Goal: Task Accomplishment & Management: Use online tool/utility

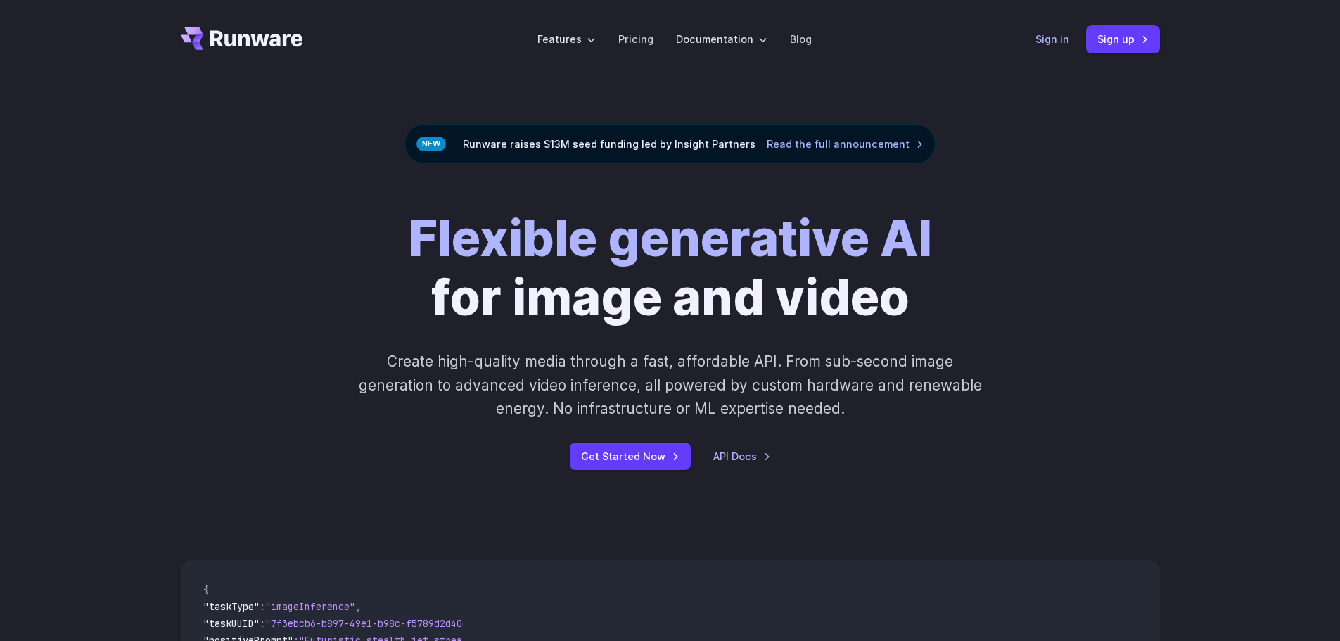
click at [1060, 34] on link "Sign in" at bounding box center [1053, 39] width 34 height 16
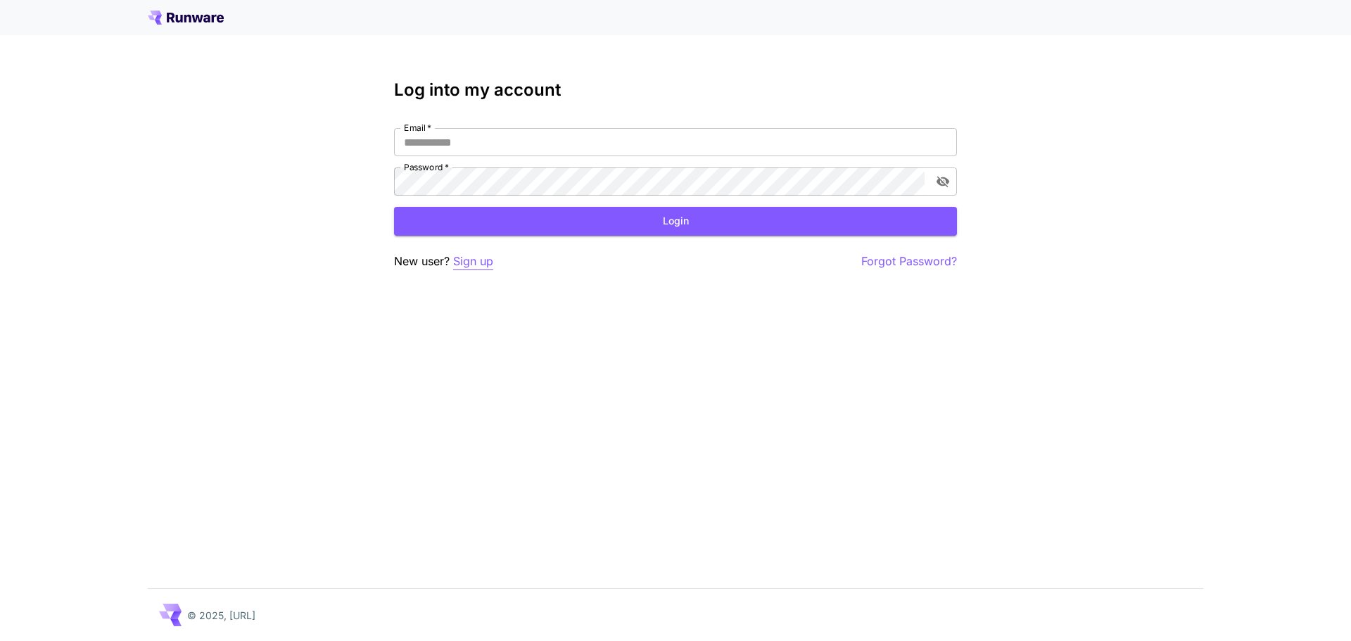
click at [471, 264] on p "Sign up" at bounding box center [473, 262] width 40 height 18
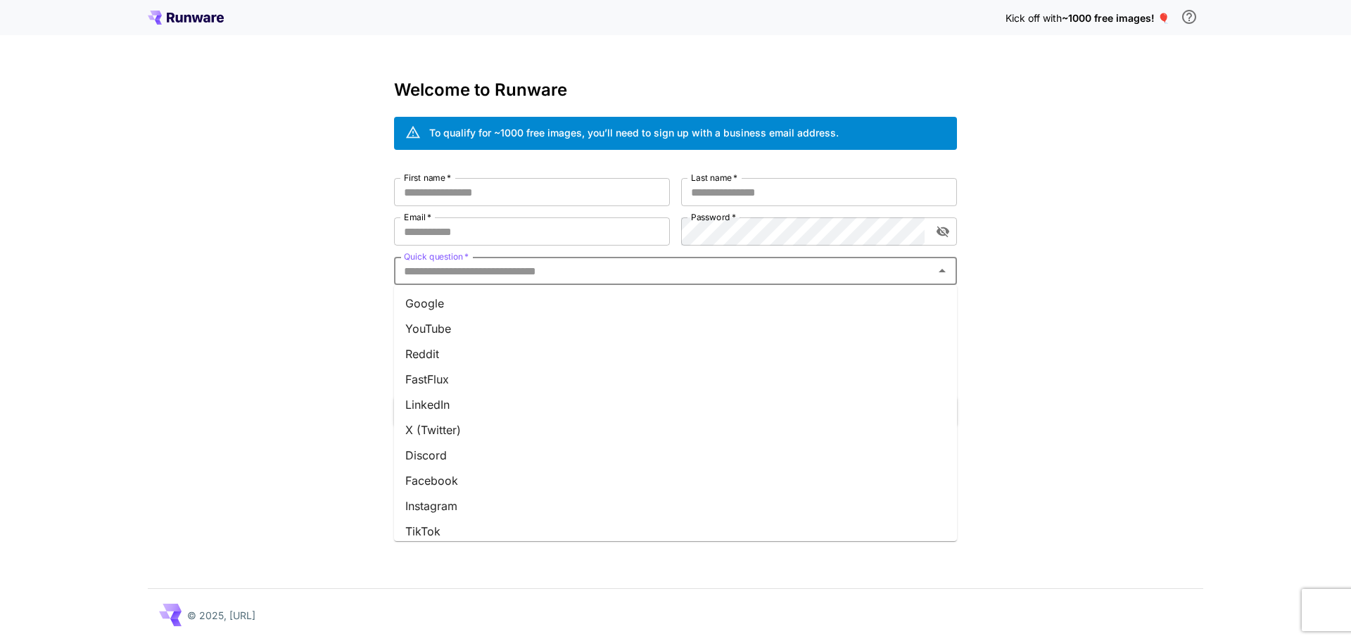
click at [506, 265] on input "Quick question   *" at bounding box center [663, 271] width 531 height 20
click at [122, 282] on div "Kick off with ~1000 free images! 🎈 Welcome to Runware To qualify for ~1000 free…" at bounding box center [675, 320] width 1351 height 641
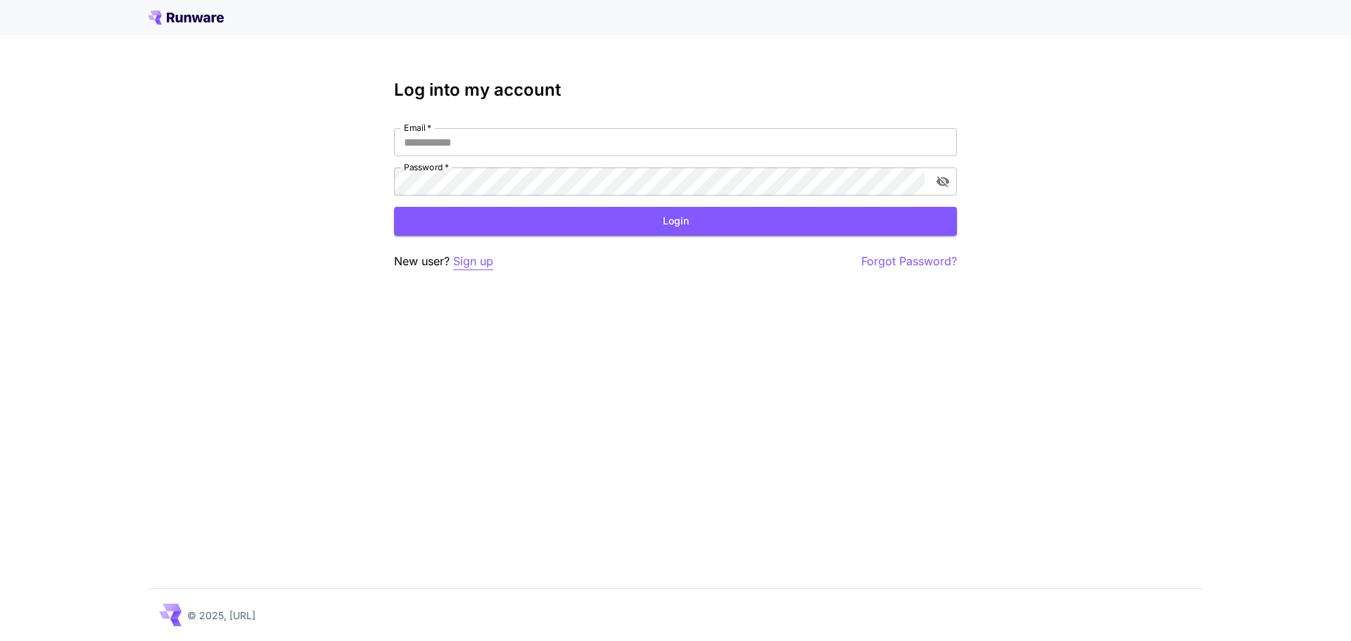
click at [477, 262] on p "Sign up" at bounding box center [473, 262] width 40 height 18
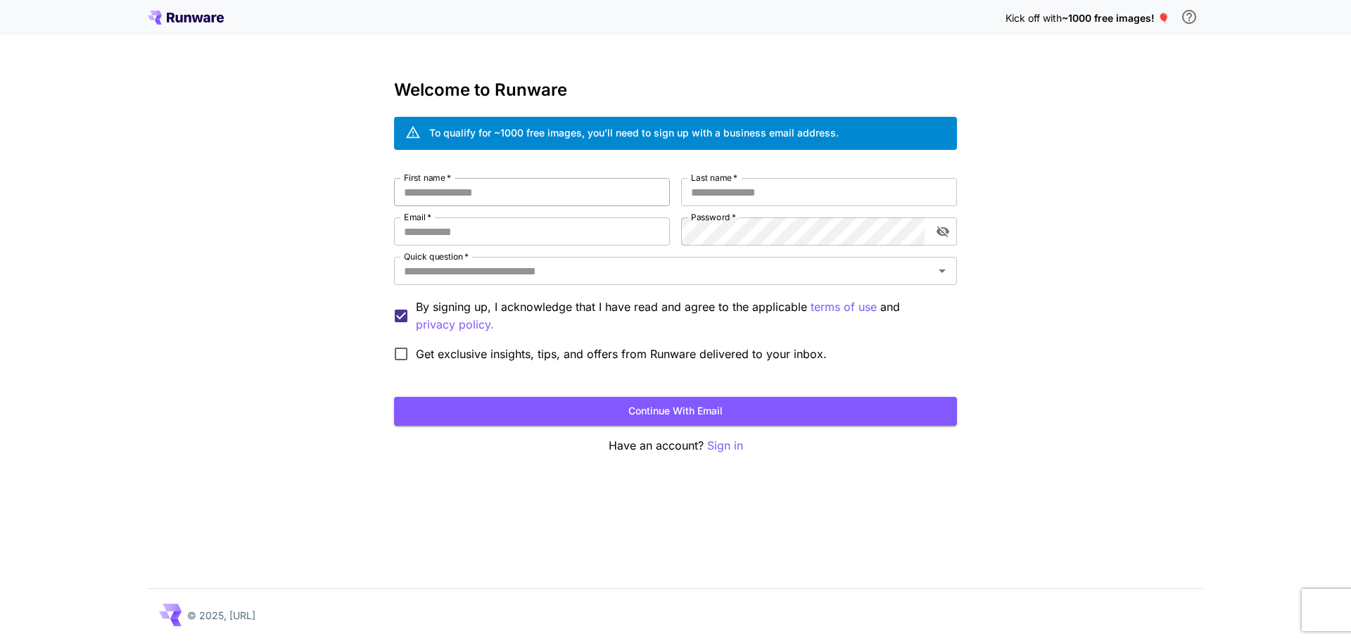
click at [495, 197] on input "First name   *" at bounding box center [532, 192] width 276 height 28
type input "*******"
type input "******"
type input "**********"
click at [559, 271] on input "Quick question   *" at bounding box center [663, 271] width 531 height 20
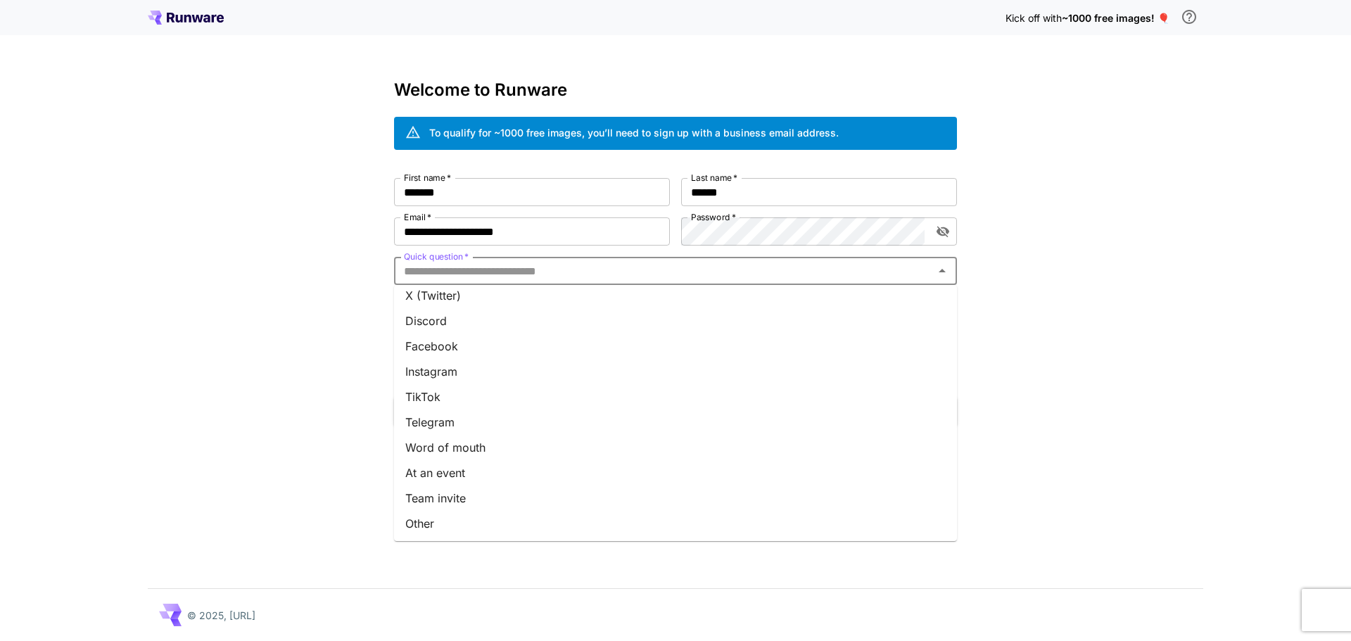
scroll to position [135, 0]
click at [434, 517] on li "Other" at bounding box center [675, 522] width 563 height 25
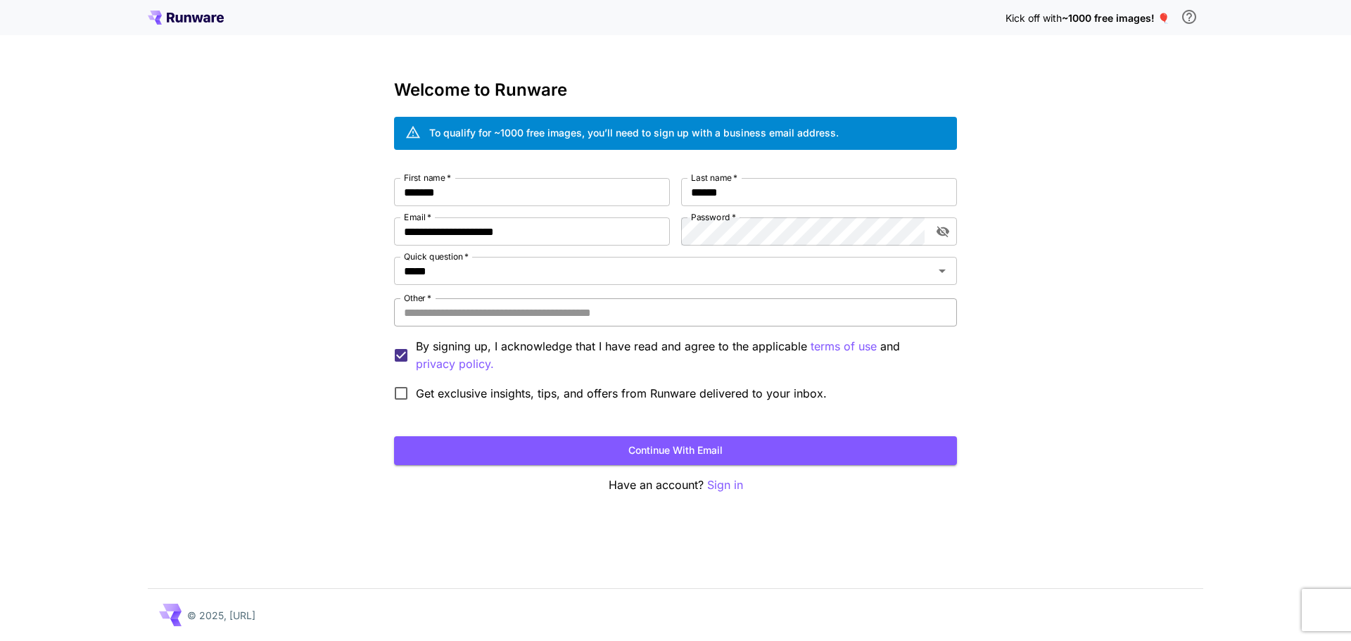
click at [449, 319] on input "Other   *" at bounding box center [675, 312] width 563 height 28
type input "**********"
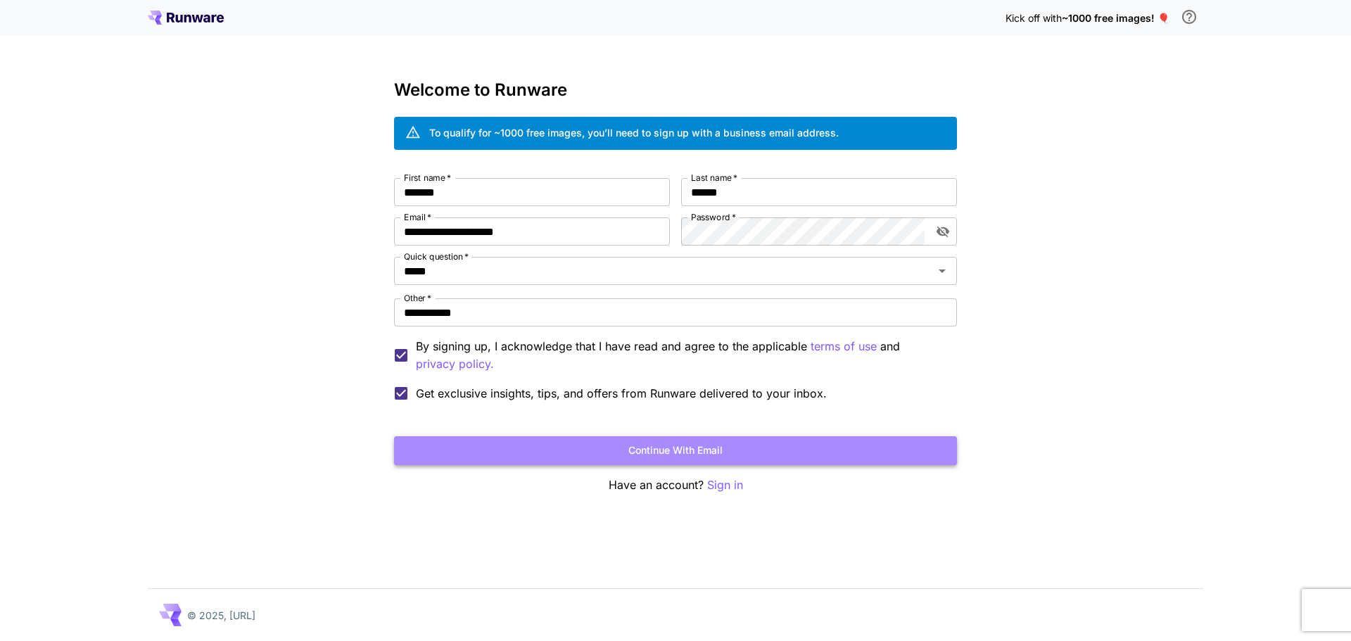
click at [419, 447] on button "Continue with email" at bounding box center [675, 450] width 563 height 29
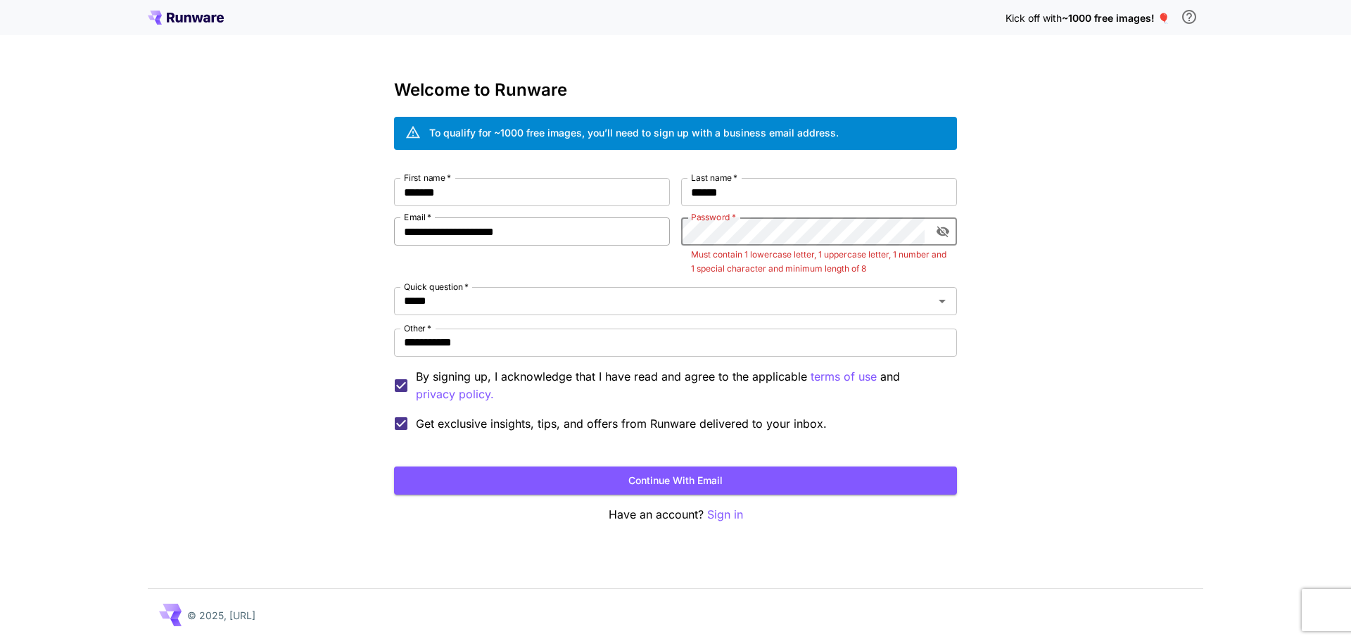
click at [580, 229] on div "**********" at bounding box center [675, 308] width 563 height 260
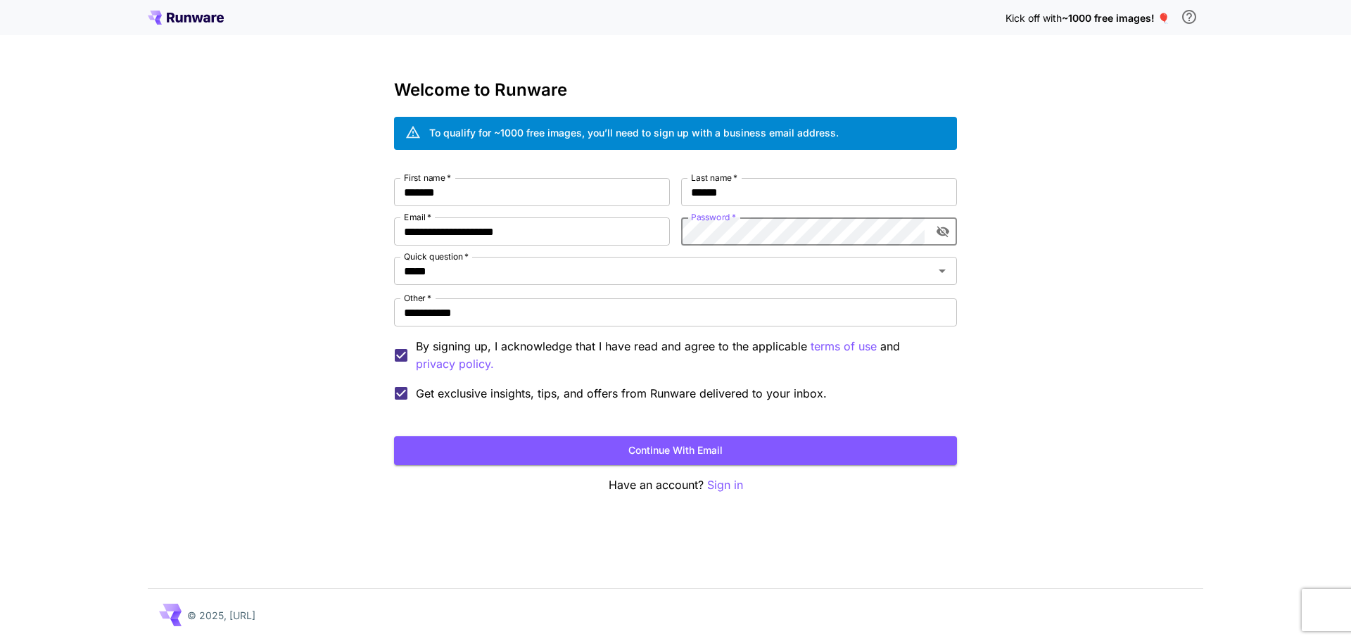
click at [949, 229] on button "toggle password visibility" at bounding box center [942, 231] width 25 height 25
click at [948, 229] on icon "toggle password visibility" at bounding box center [943, 231] width 14 height 14
click at [690, 459] on button "Continue with email" at bounding box center [675, 450] width 563 height 29
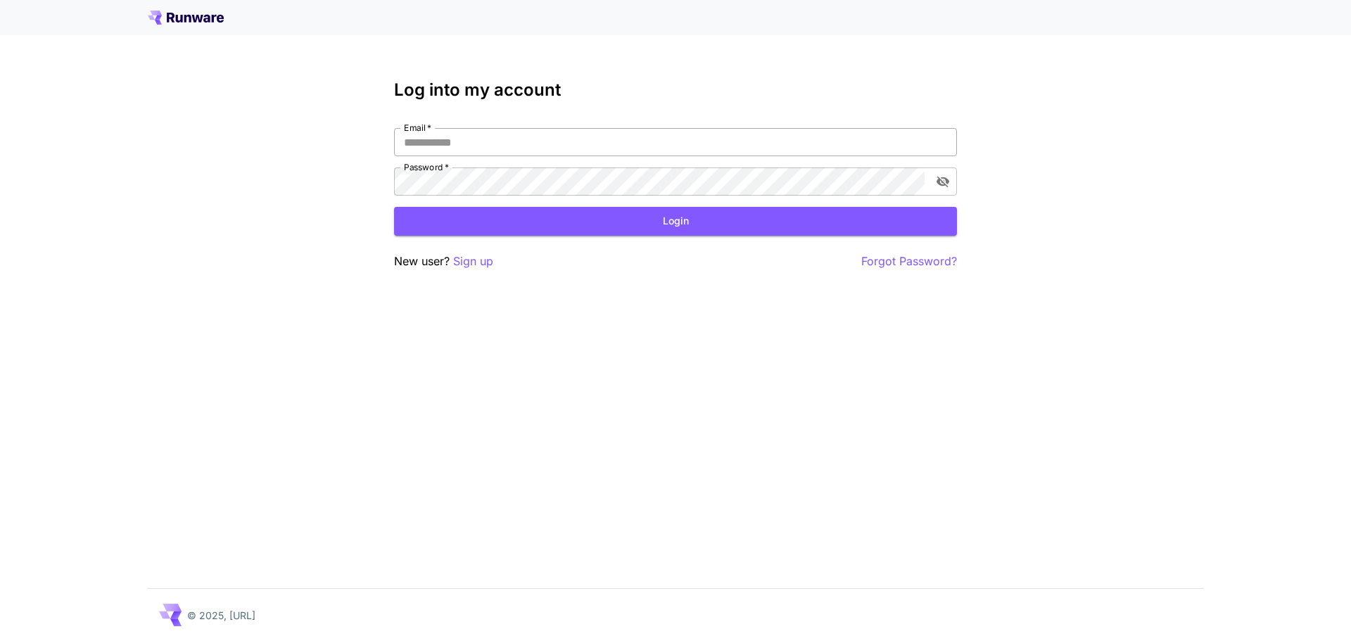
click at [488, 144] on input "Email   *" at bounding box center [675, 142] width 563 height 28
click at [502, 151] on input "Email   *" at bounding box center [675, 142] width 563 height 28
click at [506, 153] on input "Email   *" at bounding box center [675, 142] width 563 height 28
click at [558, 138] on input "Email   *" at bounding box center [675, 142] width 563 height 28
type input "**********"
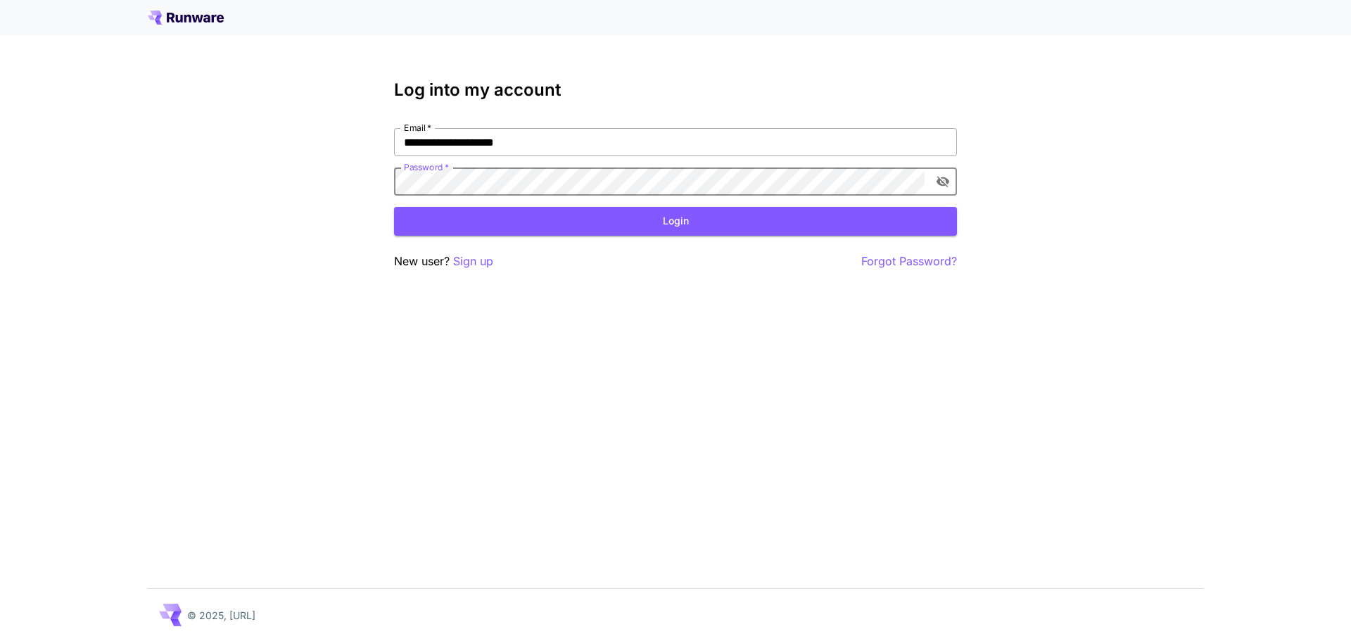
click button "Login" at bounding box center [675, 221] width 563 height 29
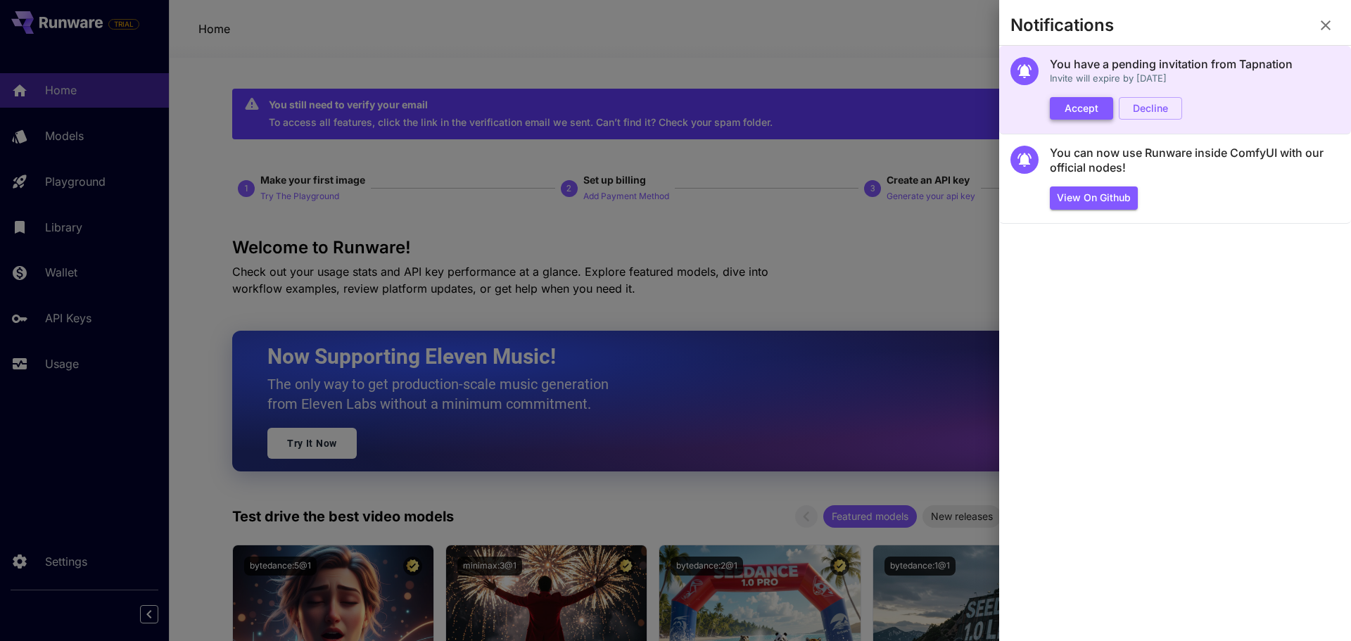
click at [1061, 104] on button "Accept" at bounding box center [1081, 108] width 63 height 23
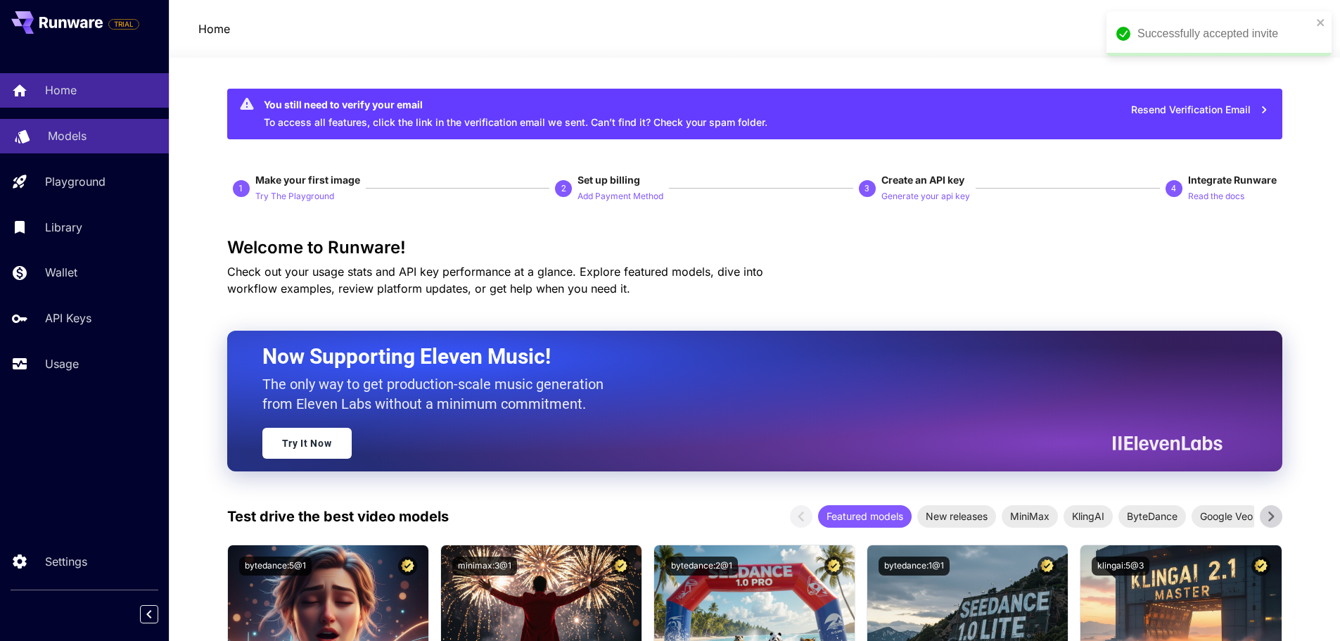
click at [39, 131] on link "Models" at bounding box center [84, 136] width 169 height 34
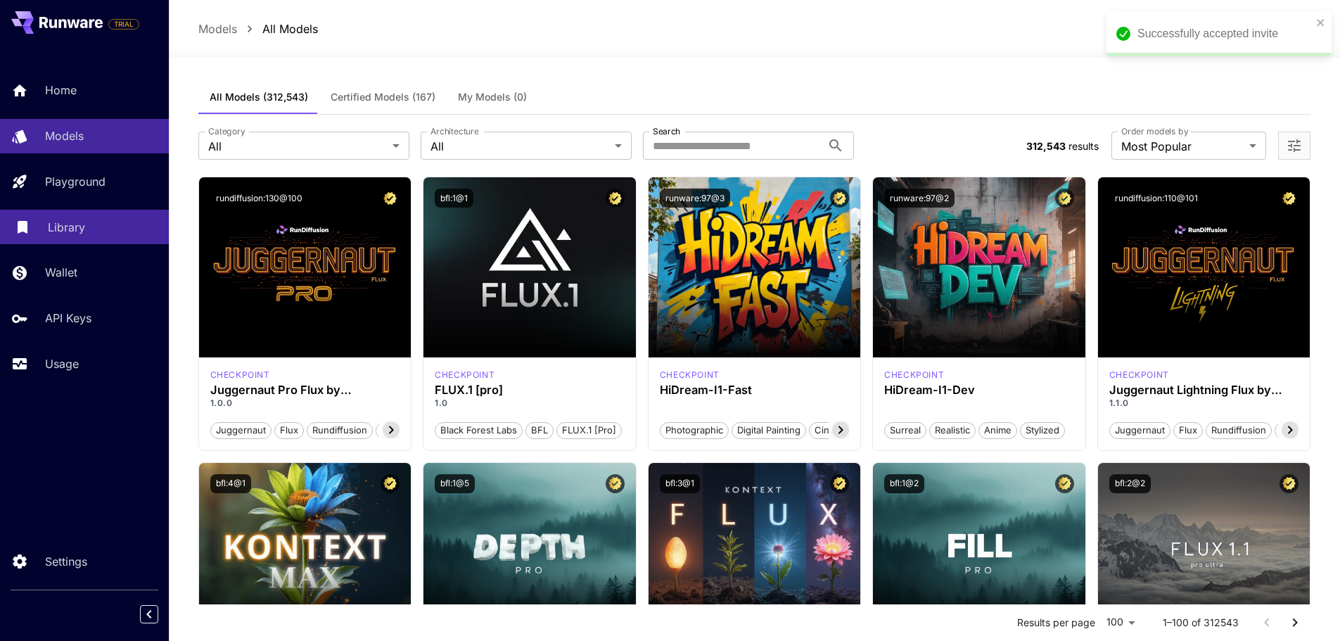
click at [66, 229] on p "Library" at bounding box center [66, 227] width 37 height 17
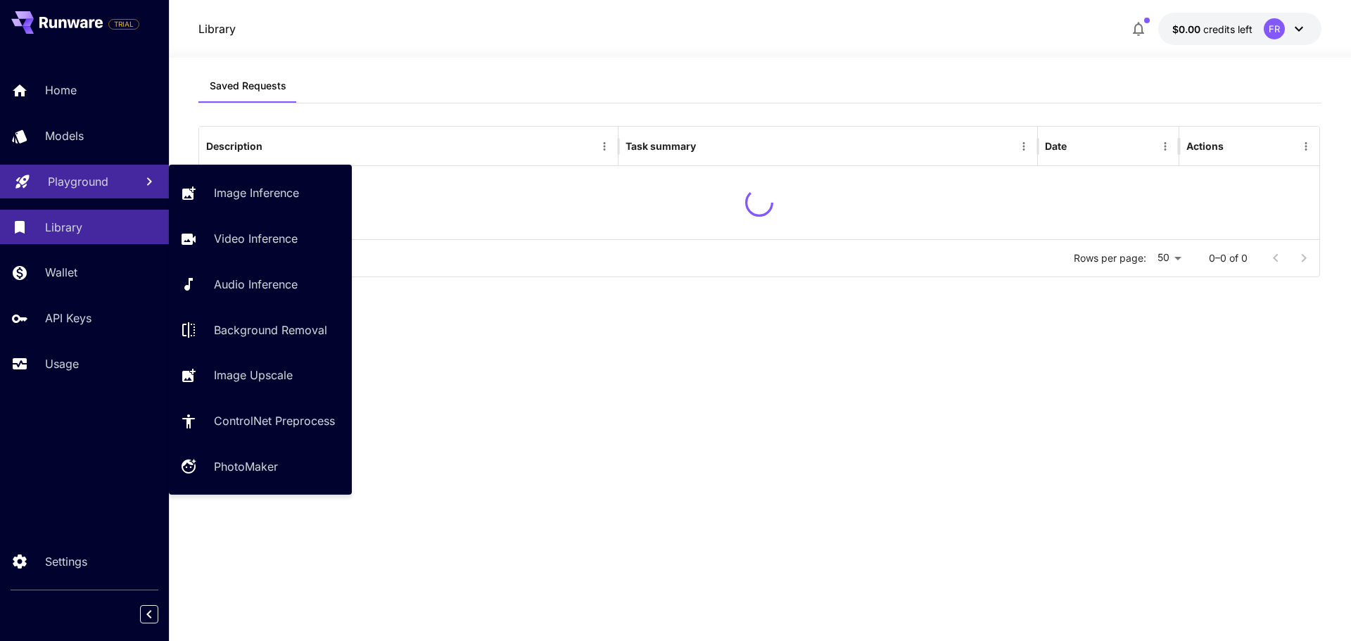
click at [86, 177] on p "Playground" at bounding box center [78, 181] width 61 height 17
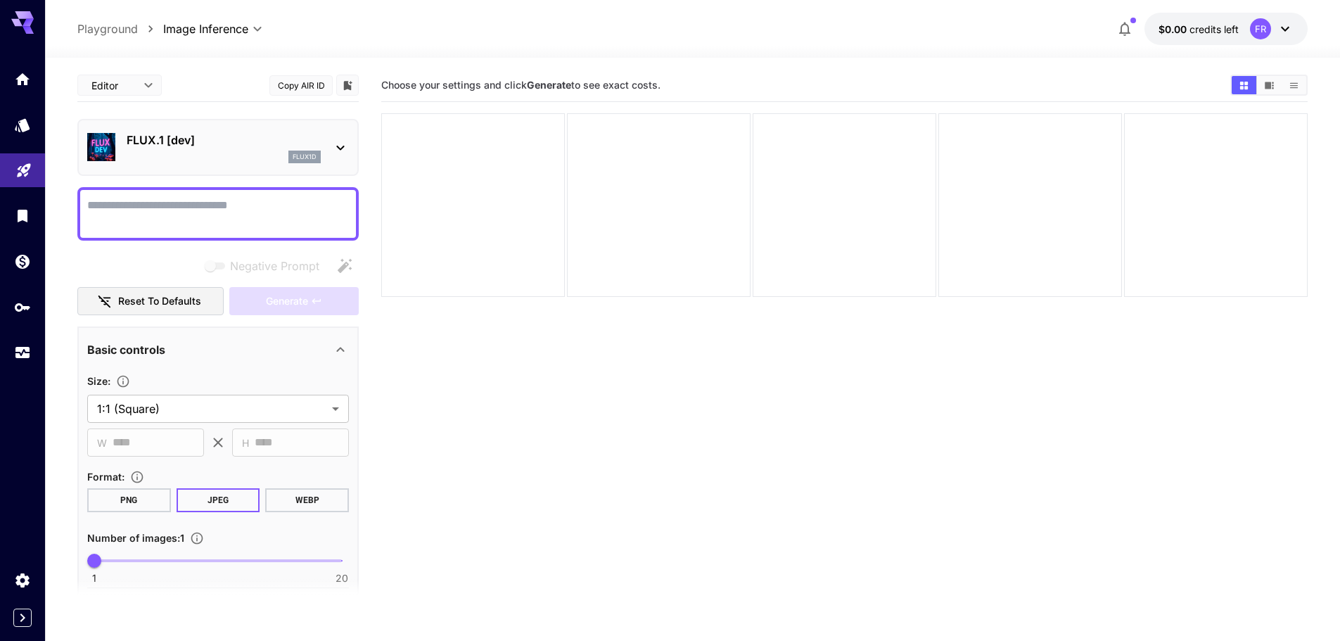
click at [96, 140] on img at bounding box center [101, 147] width 28 height 28
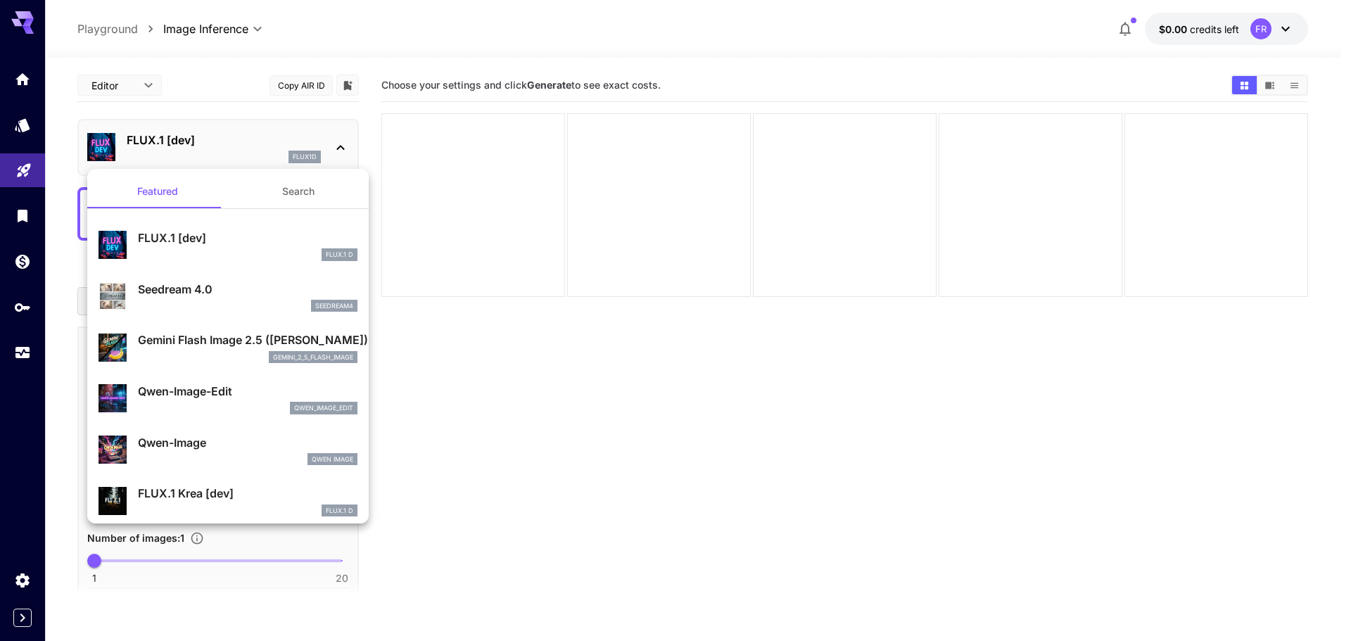
click at [18, 118] on div at bounding box center [675, 320] width 1351 height 641
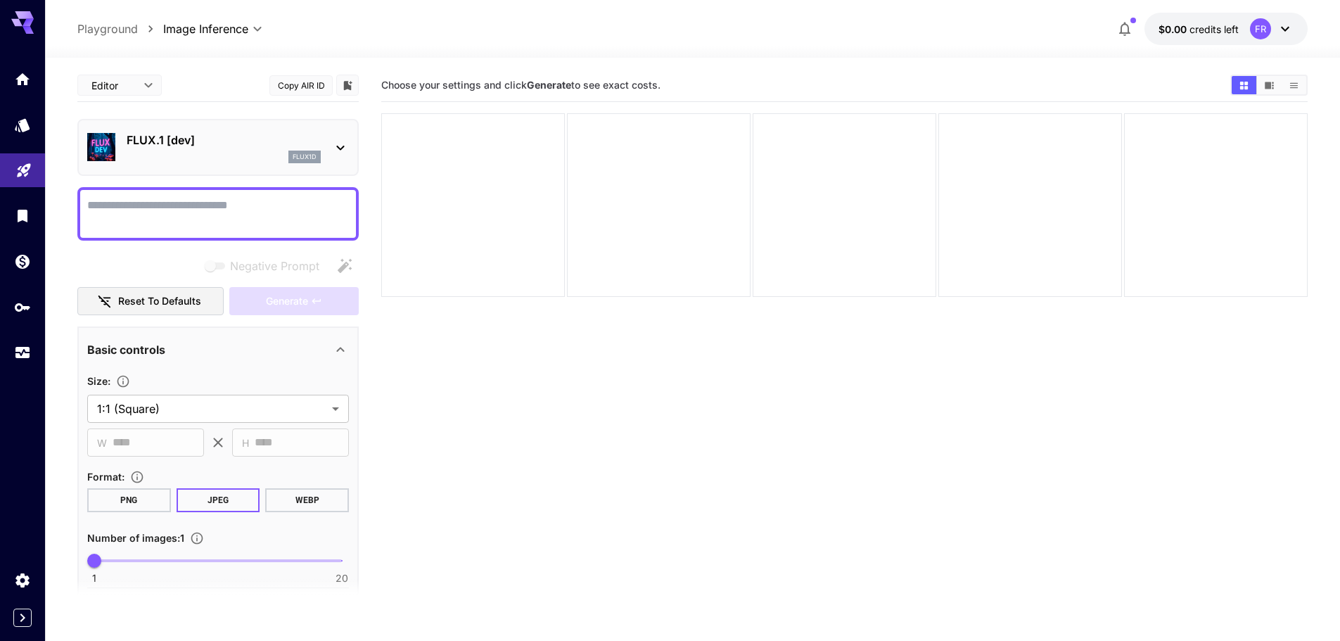
click at [18, 118] on icon "Models" at bounding box center [22, 125] width 17 height 17
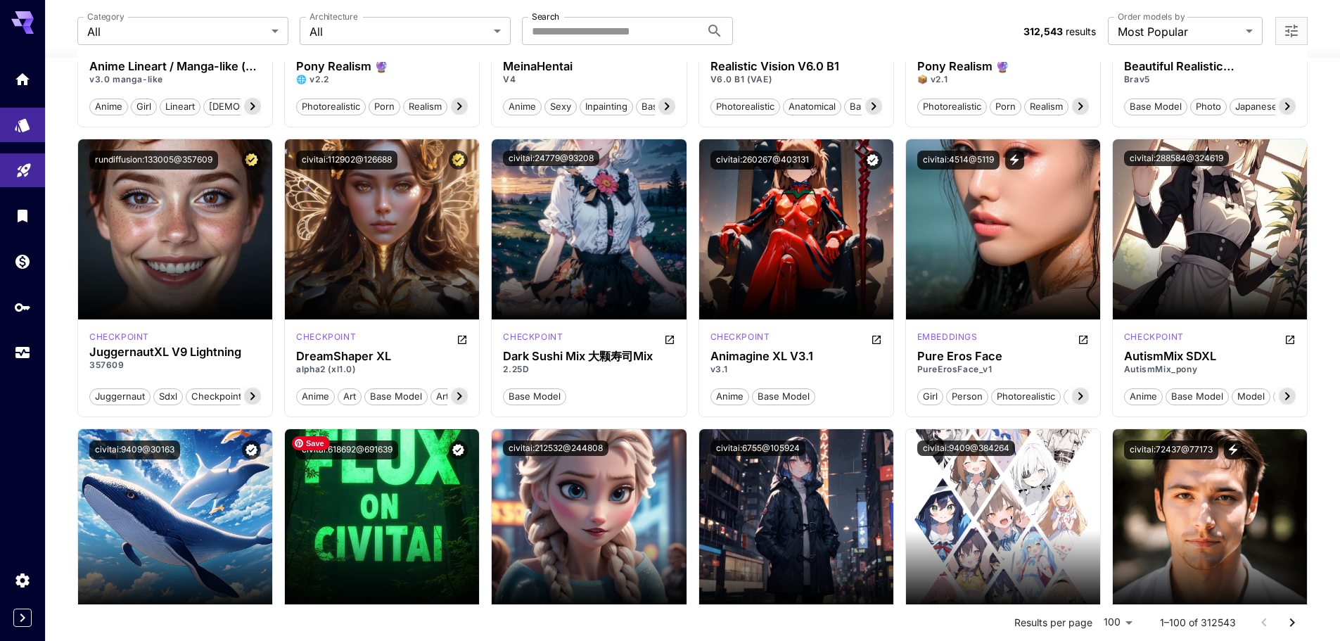
scroll to position [3237, 0]
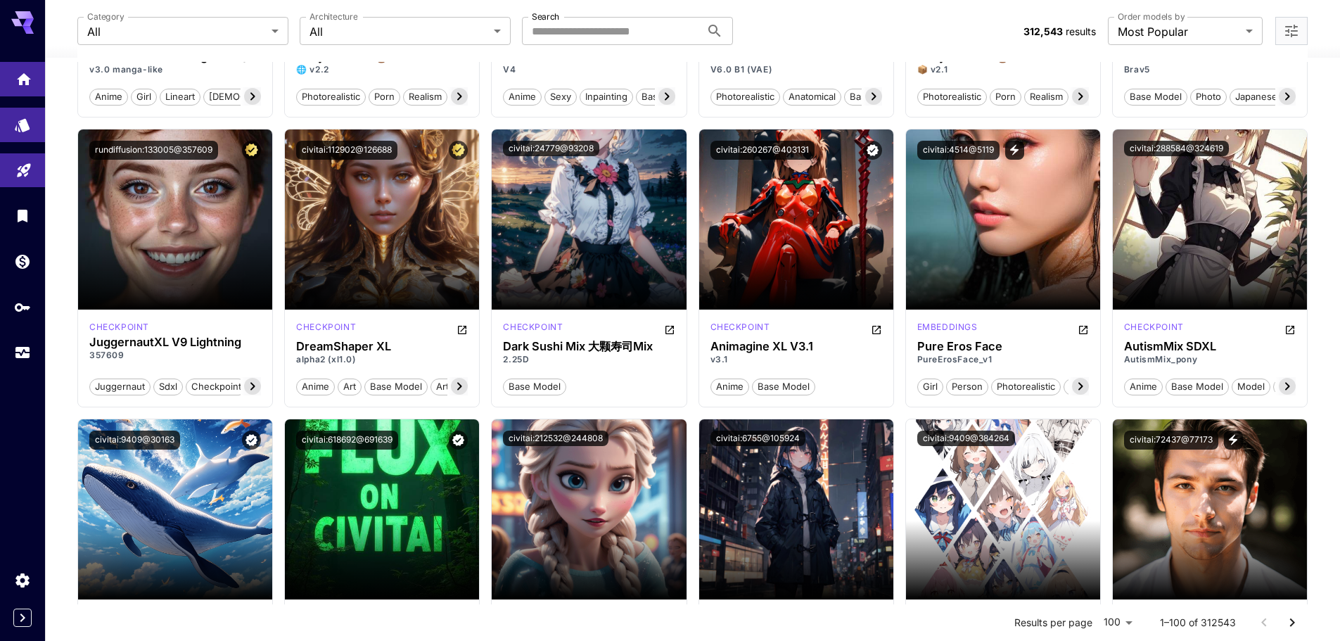
click at [21, 87] on link at bounding box center [22, 79] width 45 height 34
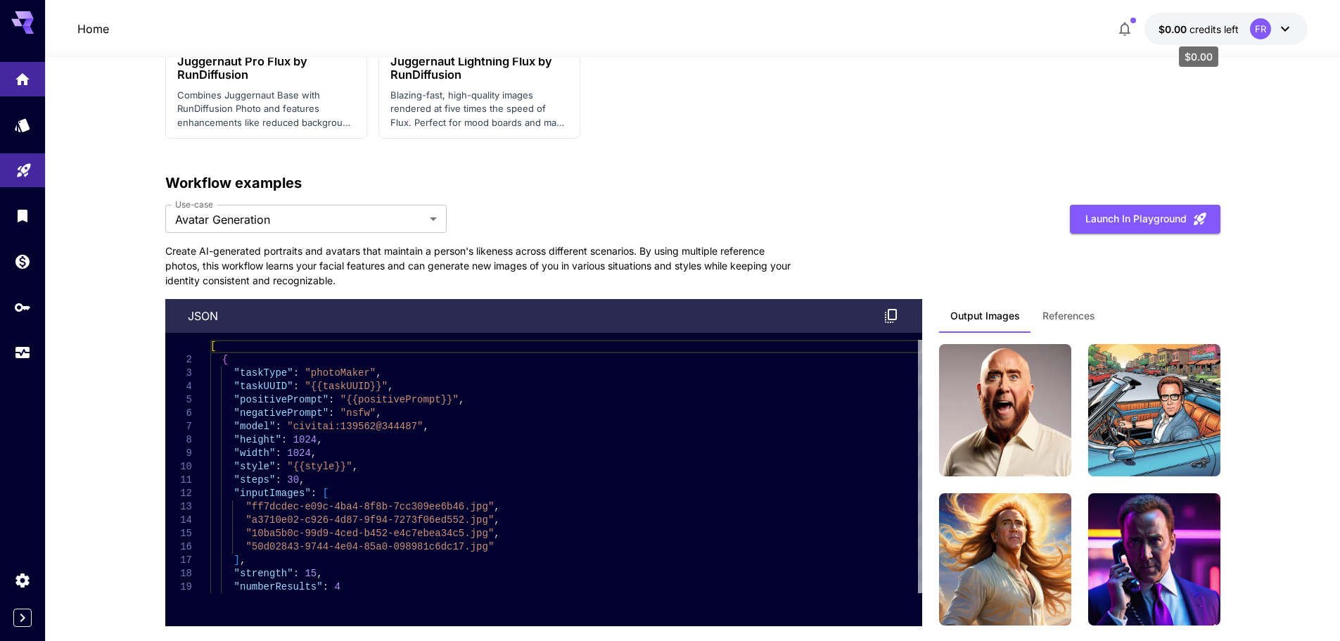
click at [1216, 29] on span "credits left" at bounding box center [1214, 29] width 49 height 12
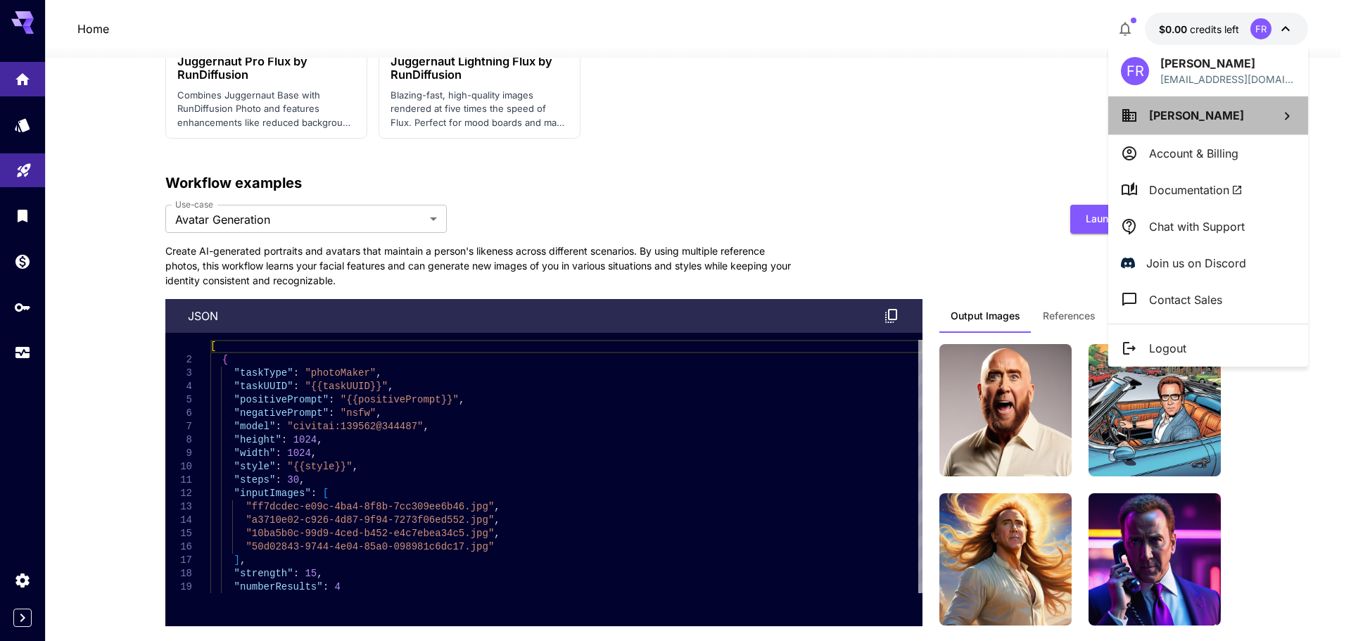
click at [1176, 120] on span "[PERSON_NAME]" at bounding box center [1196, 115] width 95 height 14
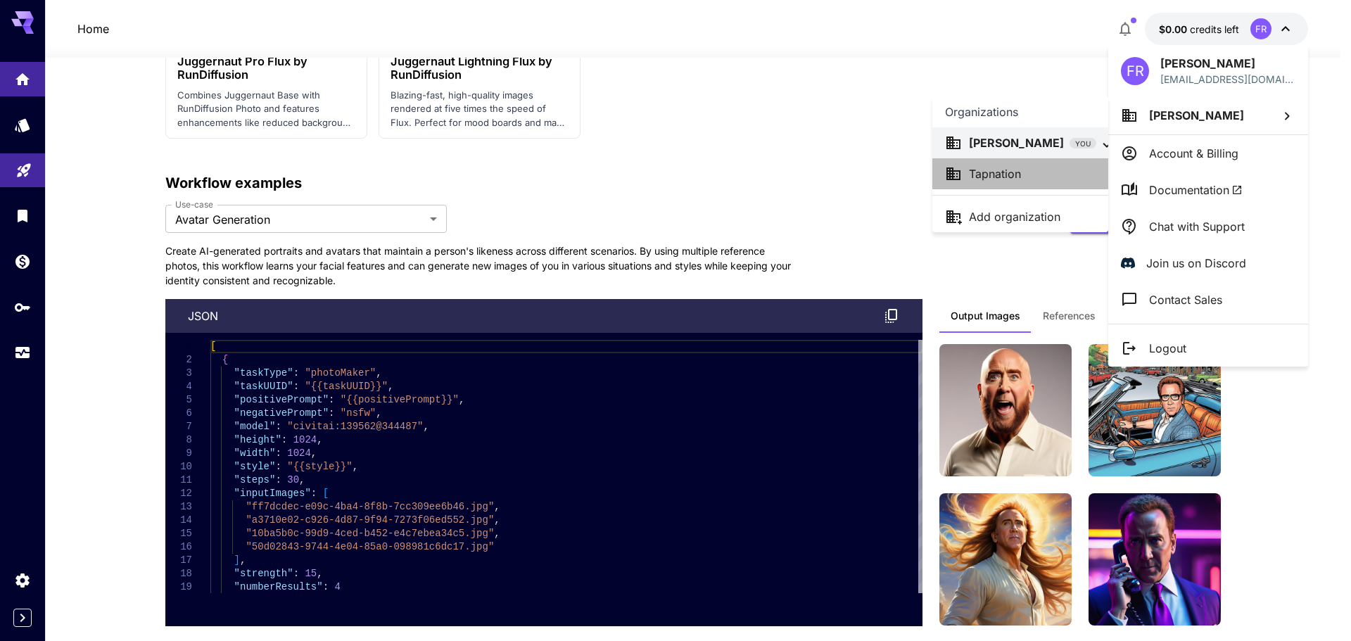
click at [1071, 174] on div "Tapnation" at bounding box center [1020, 173] width 151 height 17
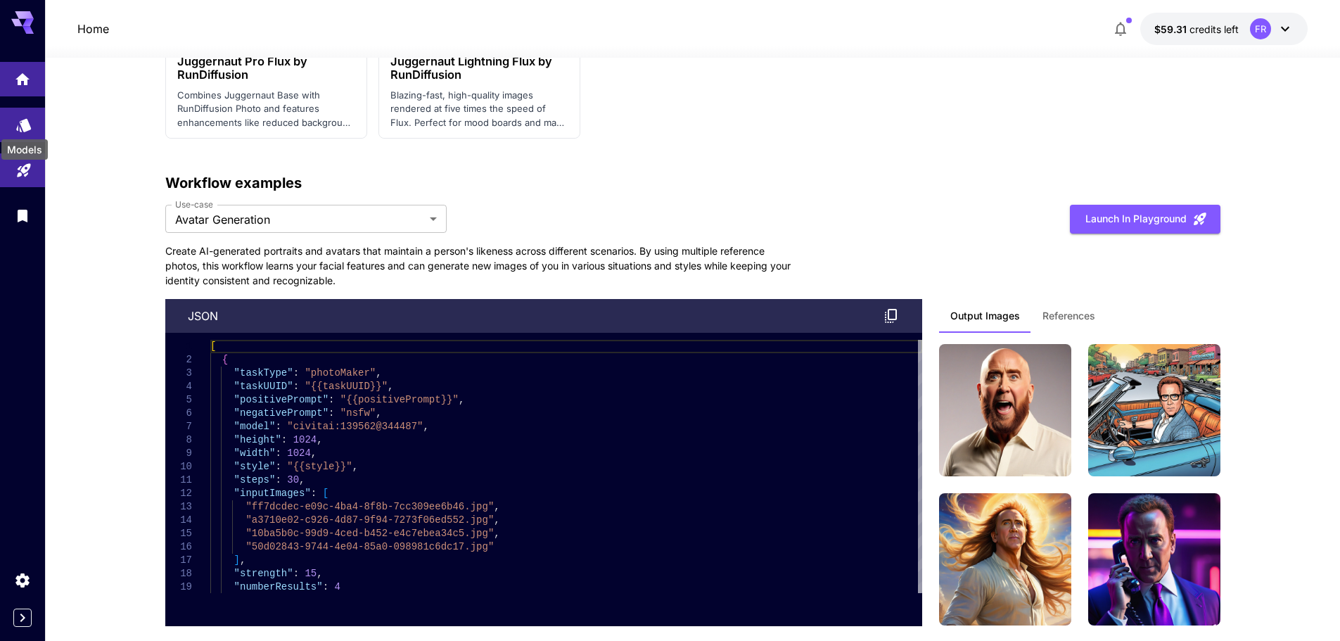
click at [17, 128] on icon "Models" at bounding box center [23, 121] width 17 height 17
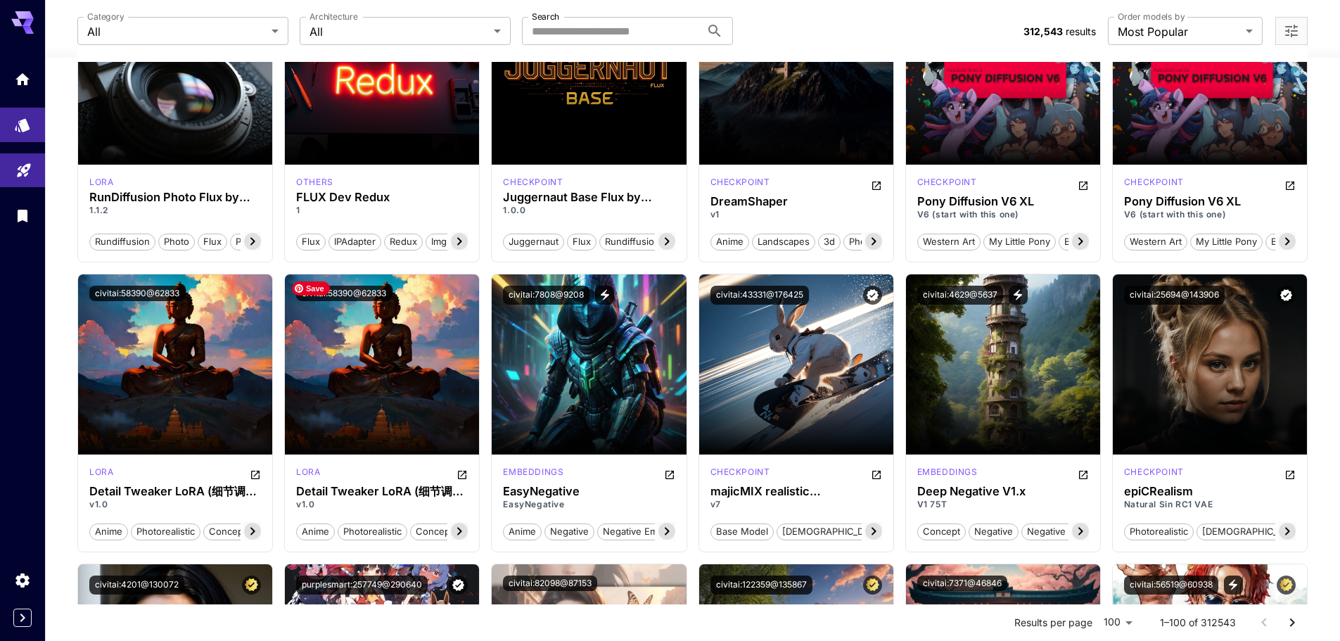
scroll to position [1127, 0]
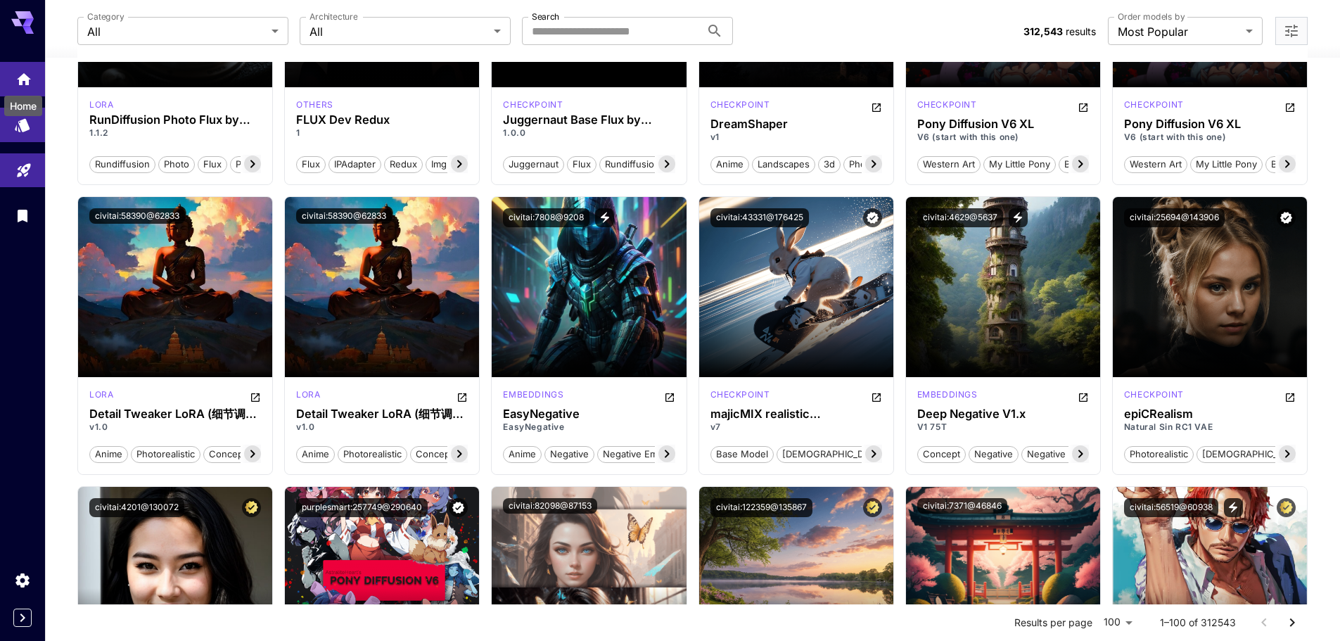
click at [15, 84] on icon "Home" at bounding box center [23, 79] width 17 height 17
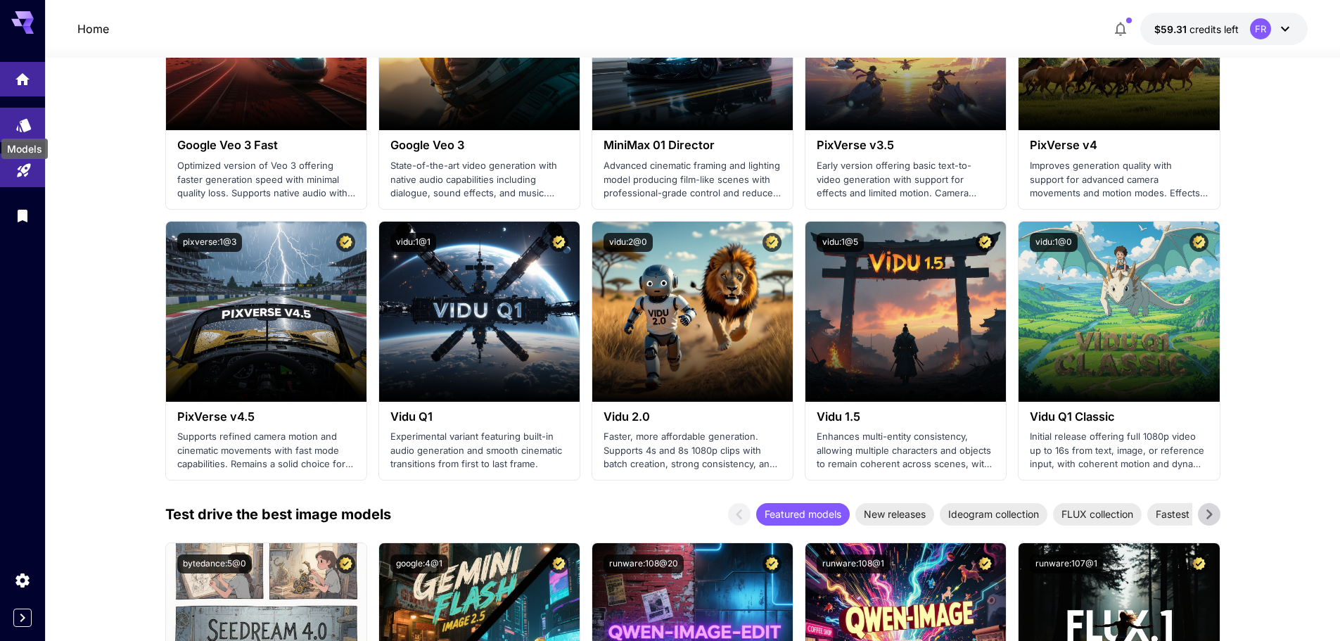
click at [22, 143] on div "Models" at bounding box center [24, 149] width 46 height 20
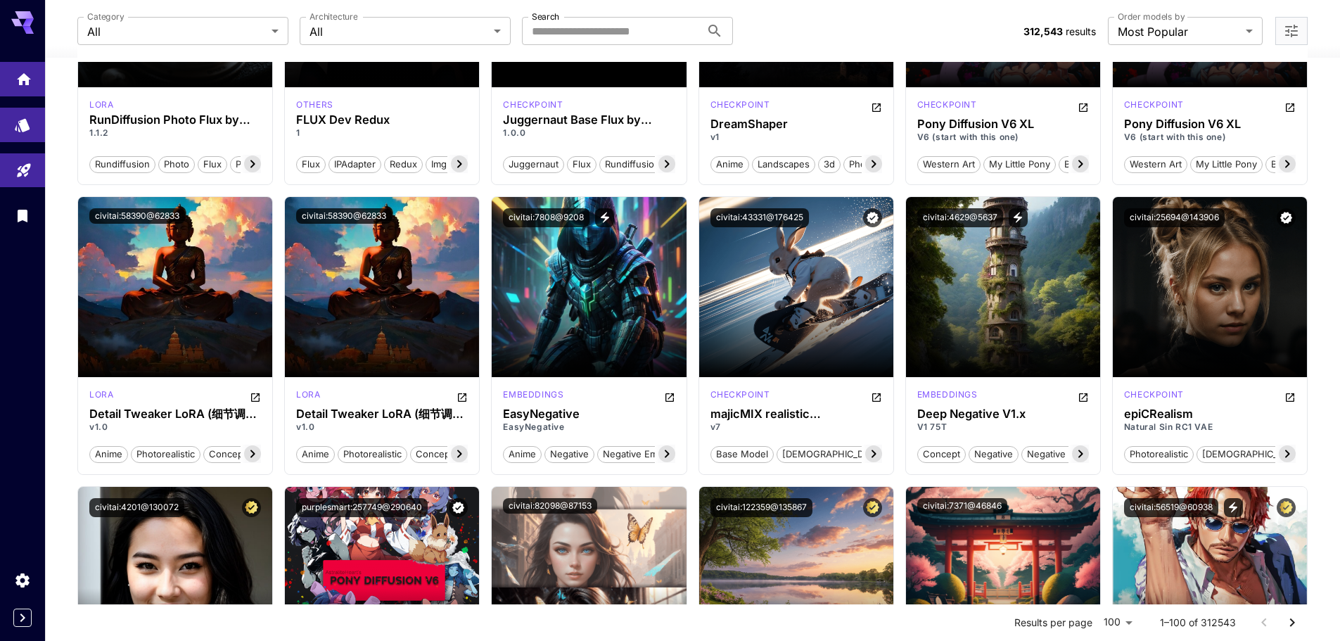
click at [37, 83] on link at bounding box center [22, 79] width 45 height 34
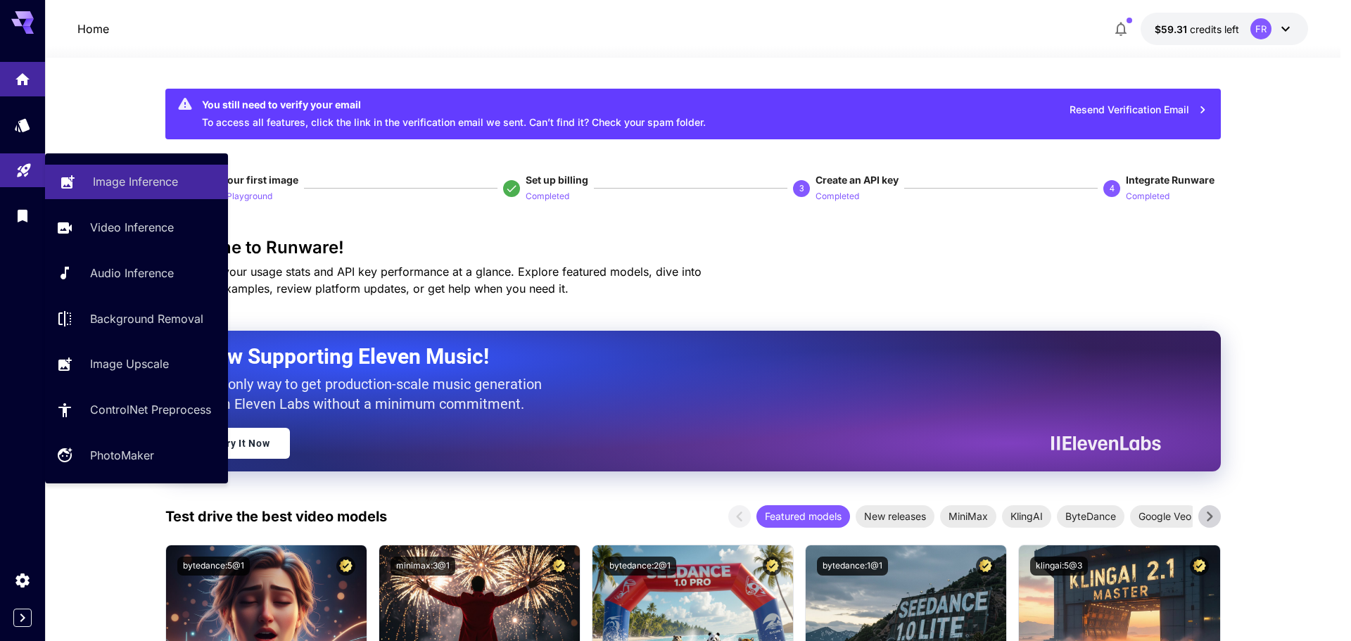
click at [99, 186] on p "Image Inference" at bounding box center [135, 181] width 85 height 17
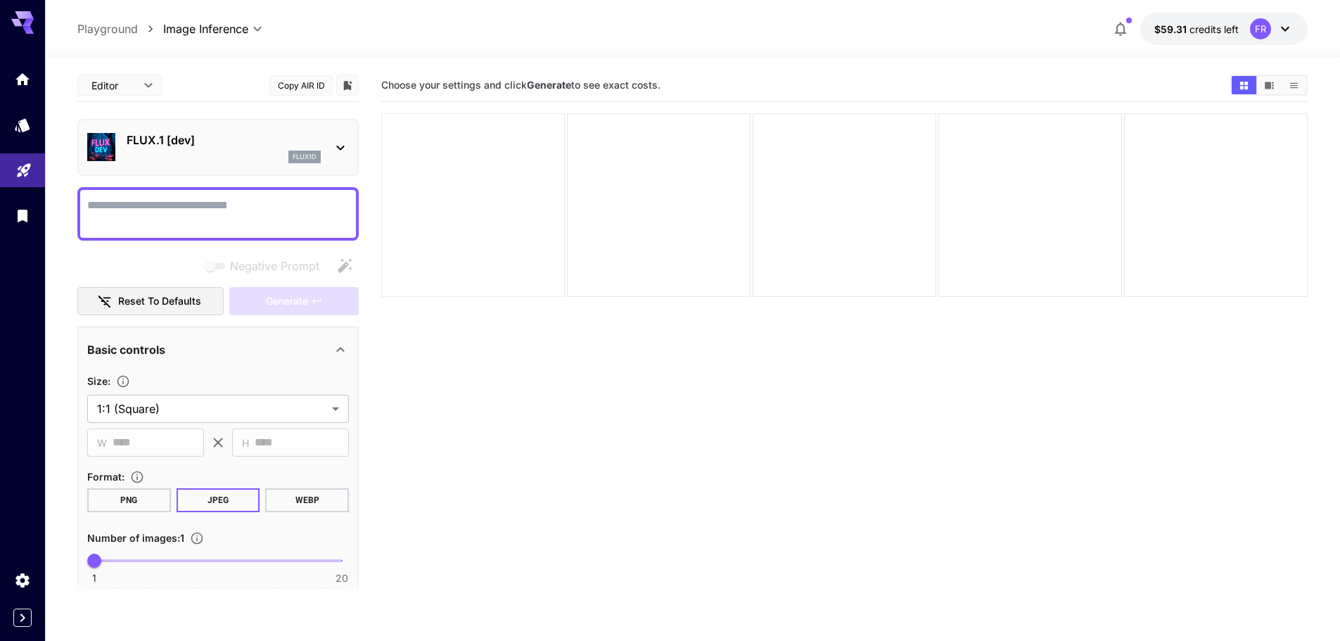
click at [466, 178] on div at bounding box center [473, 205] width 184 height 184
click at [212, 224] on textarea "Negative Prompt" at bounding box center [218, 214] width 262 height 34
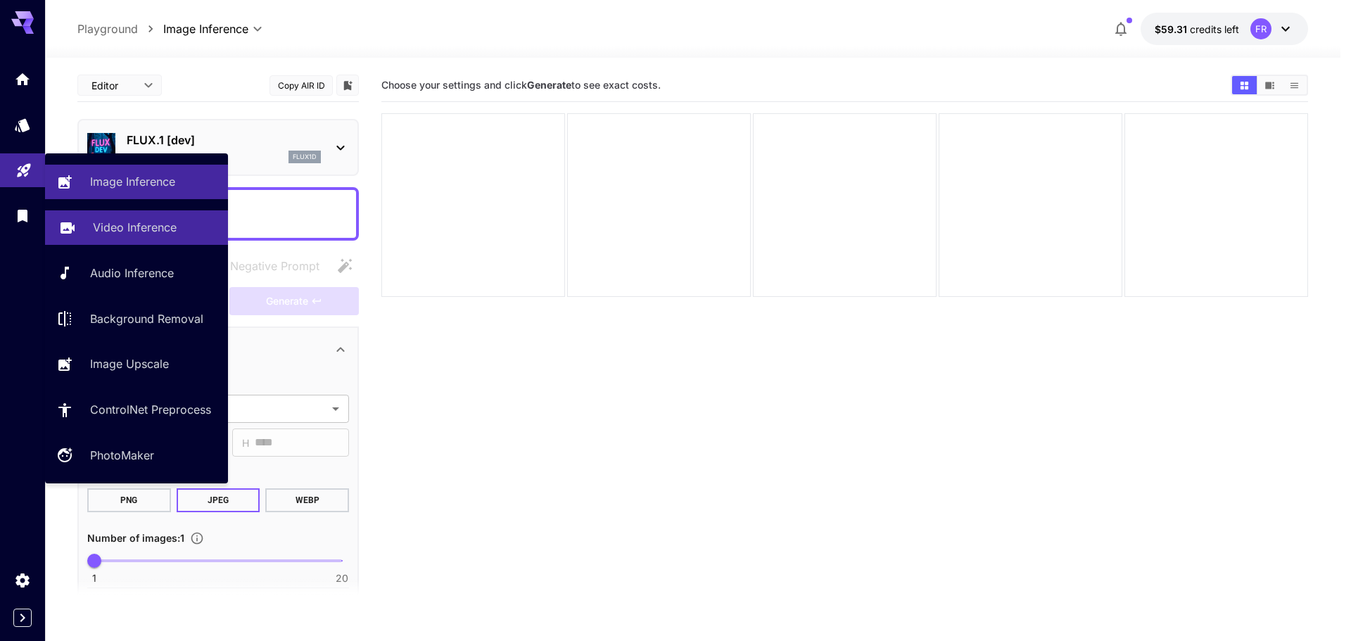
click at [91, 229] on link "Video Inference" at bounding box center [136, 227] width 183 height 34
type input "**********"
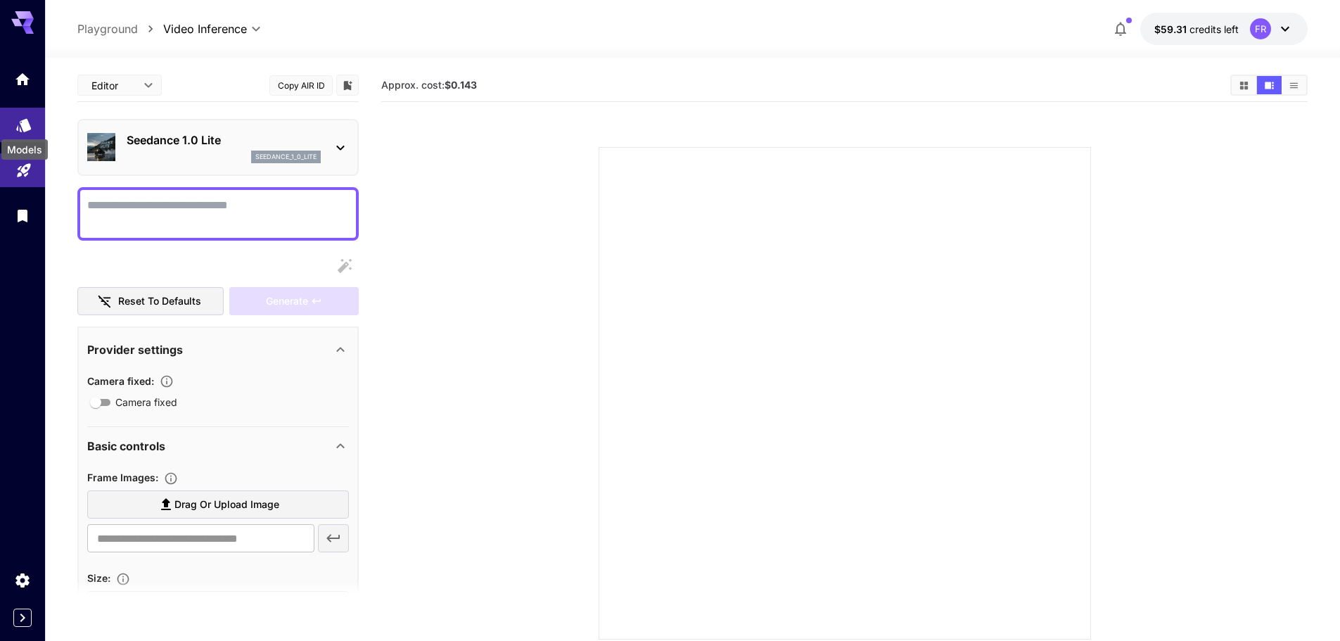
click at [21, 128] on icon "Models" at bounding box center [23, 121] width 15 height 13
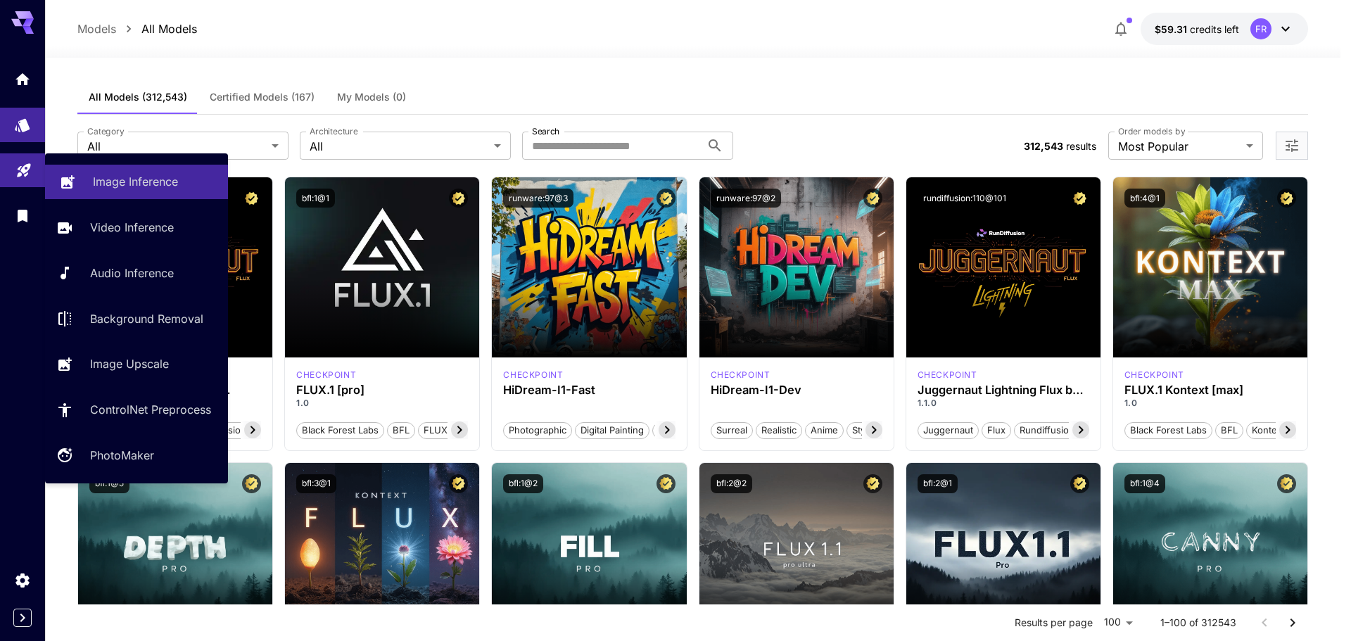
click at [90, 179] on link "Image Inference" at bounding box center [136, 182] width 183 height 34
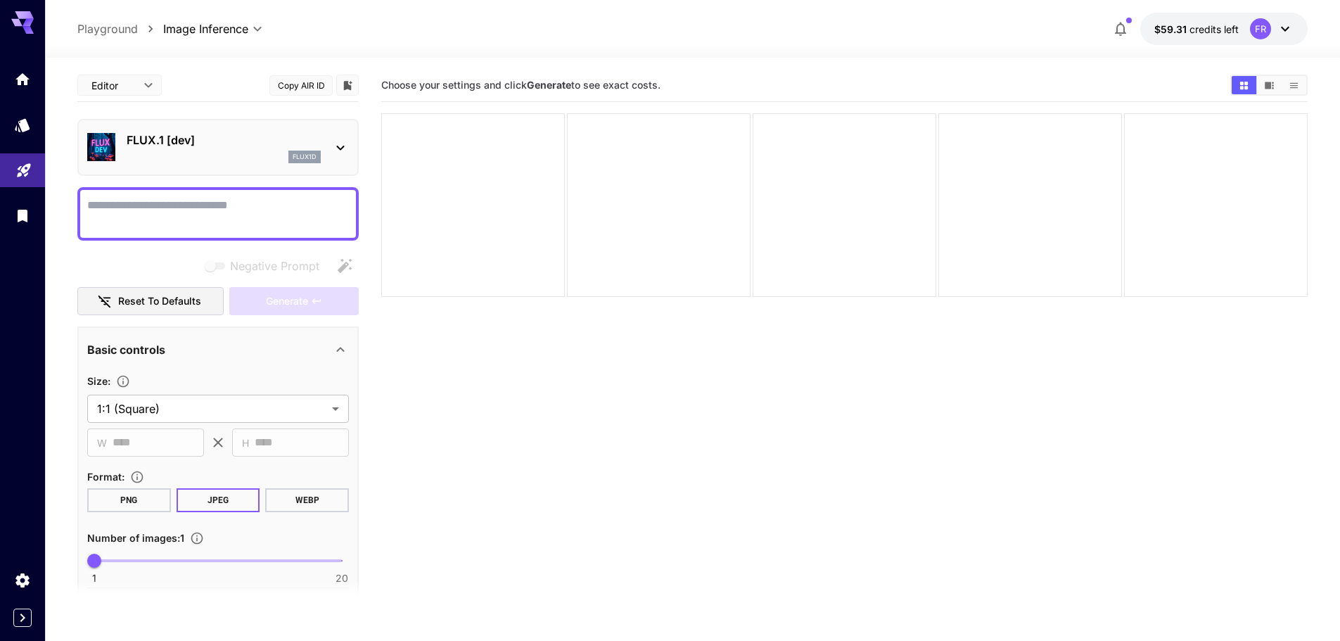
click at [277, 148] on div "FLUX.1 [dev] flux1d" at bounding box center [224, 148] width 194 height 32
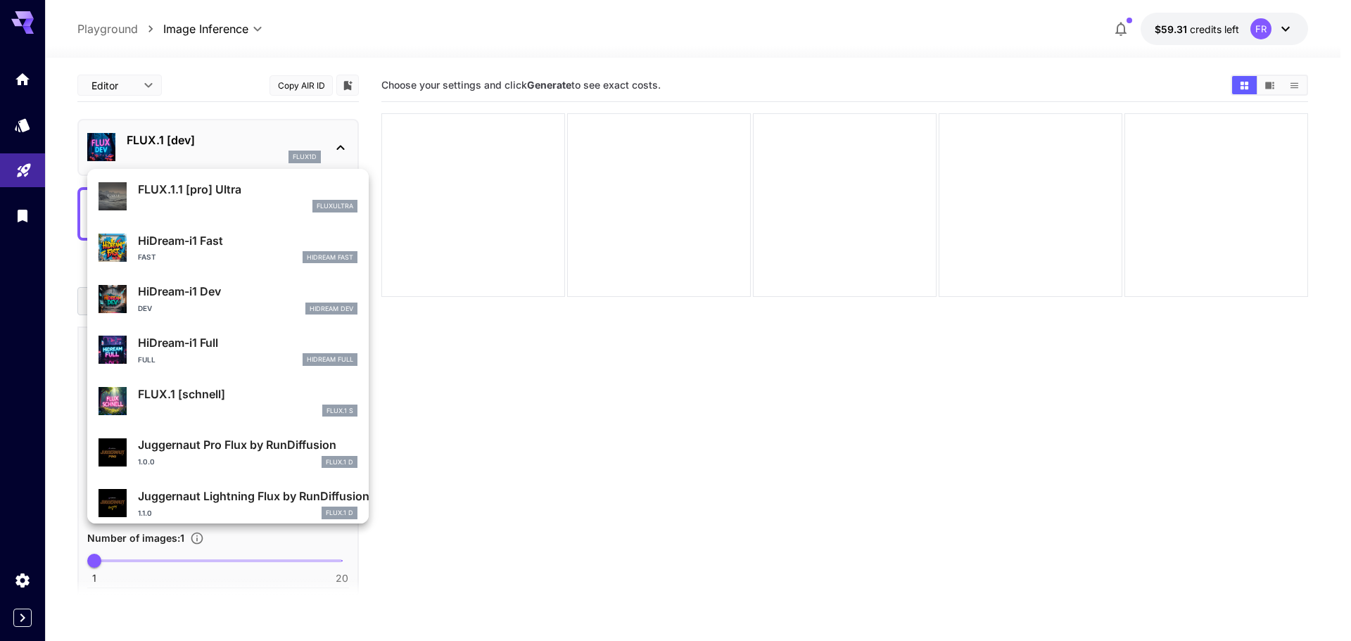
scroll to position [1138, 0]
